Goal: Task Accomplishment & Management: Manage account settings

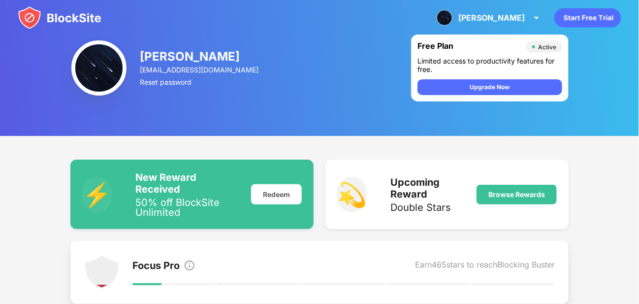
click at [82, 18] on img at bounding box center [60, 18] width 84 height 24
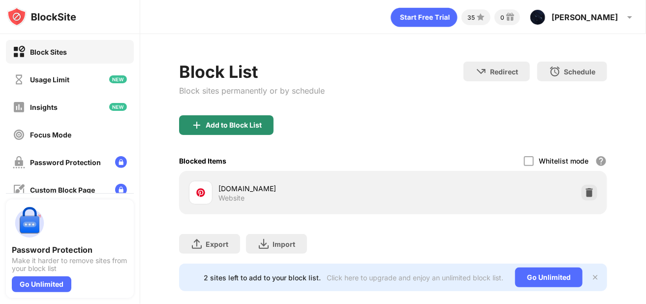
click at [239, 133] on div "Add to Block List" at bounding box center [226, 125] width 94 height 20
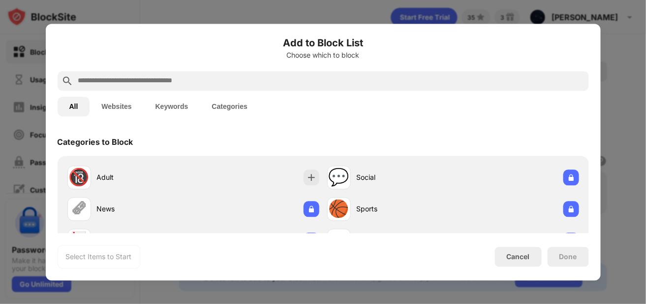
click at [233, 87] on div at bounding box center [323, 81] width 531 height 20
click at [232, 84] on input "text" at bounding box center [331, 81] width 508 height 12
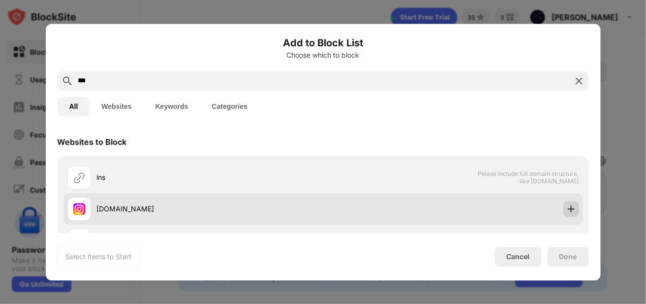
type input "***"
click at [566, 212] on img at bounding box center [571, 209] width 10 height 10
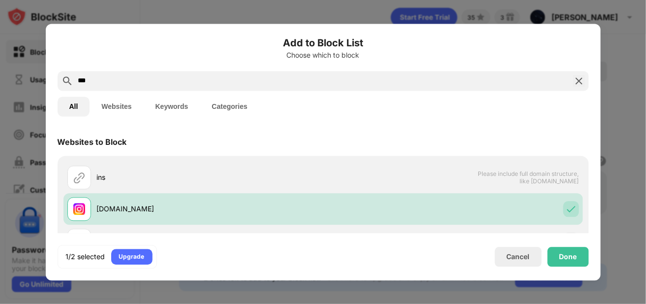
click at [580, 82] on img at bounding box center [579, 81] width 12 height 12
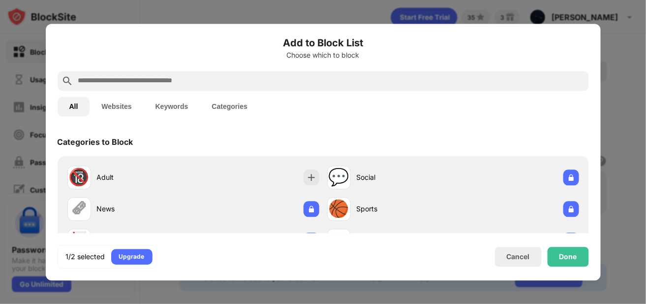
click at [354, 85] on input "text" at bounding box center [331, 81] width 508 height 12
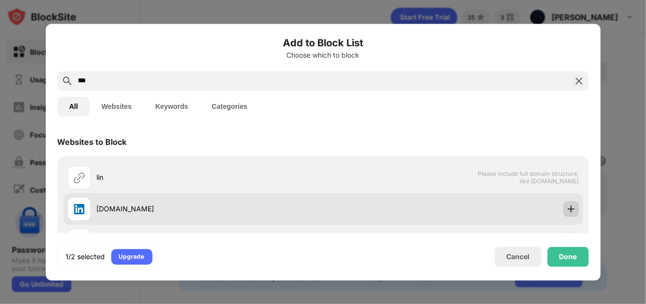
type input "***"
click at [566, 206] on img at bounding box center [571, 209] width 10 height 10
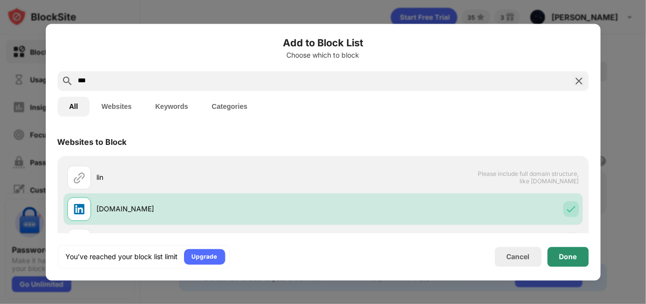
click at [569, 265] on div "Done" at bounding box center [568, 257] width 41 height 20
